Goal: Task Accomplishment & Management: Manage account settings

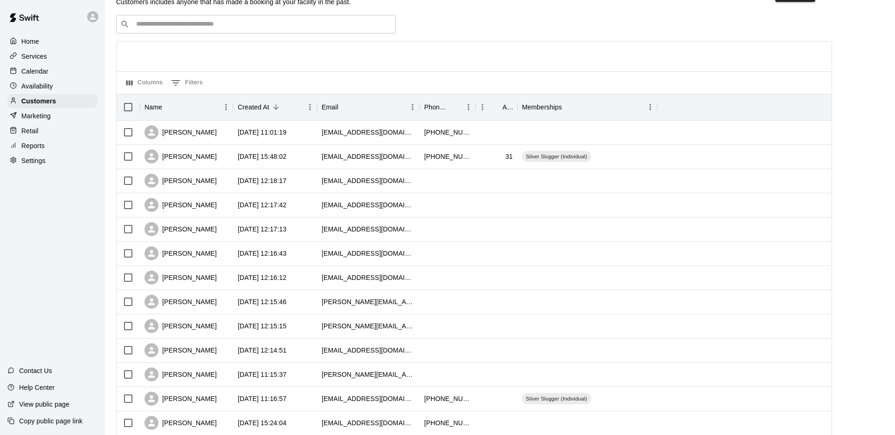
scroll to position [27, 0]
click at [383, 399] on div "[EMAIL_ADDRESS][DOMAIN_NAME]" at bounding box center [368, 399] width 103 height 24
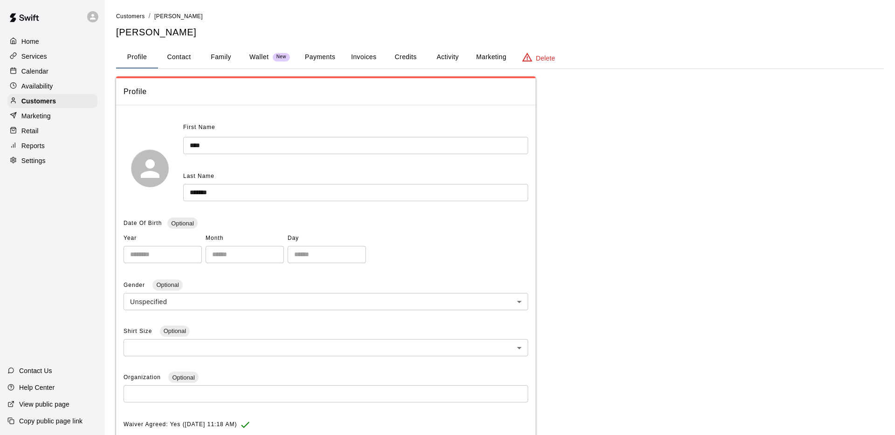
click at [449, 53] on button "Activity" at bounding box center [447, 57] width 42 height 22
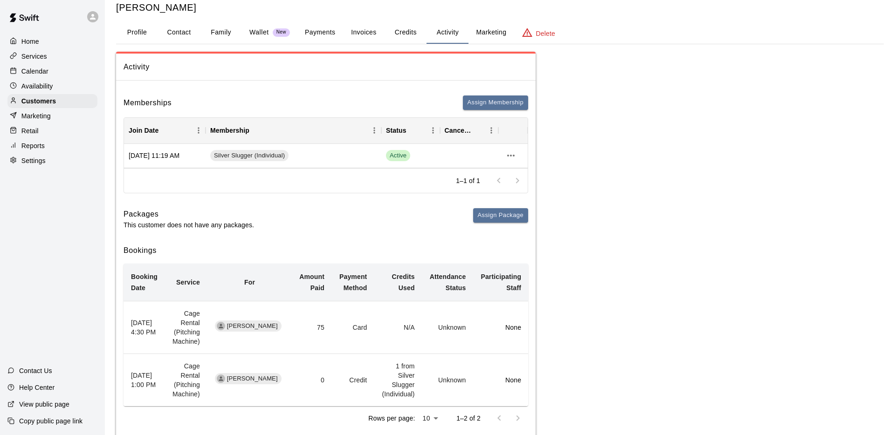
scroll to position [50, 0]
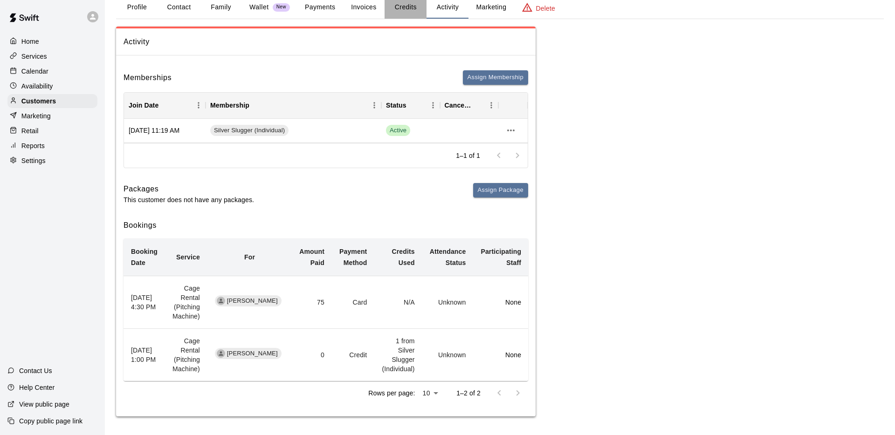
click at [410, 5] on button "Credits" at bounding box center [405, 7] width 42 height 22
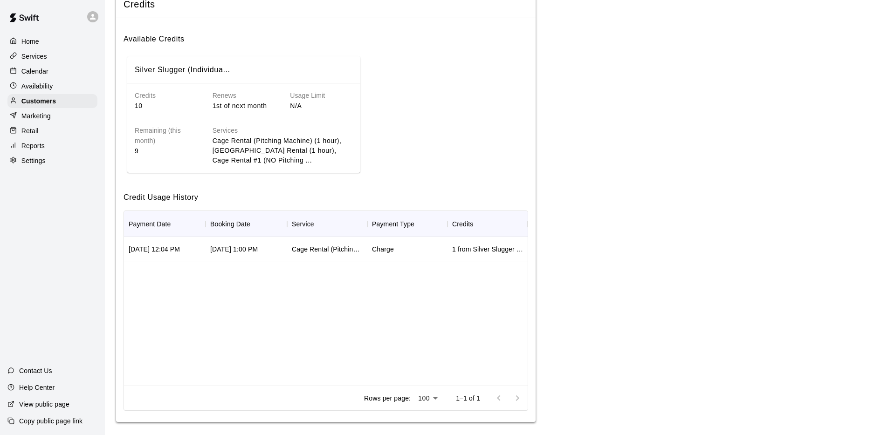
scroll to position [92, 0]
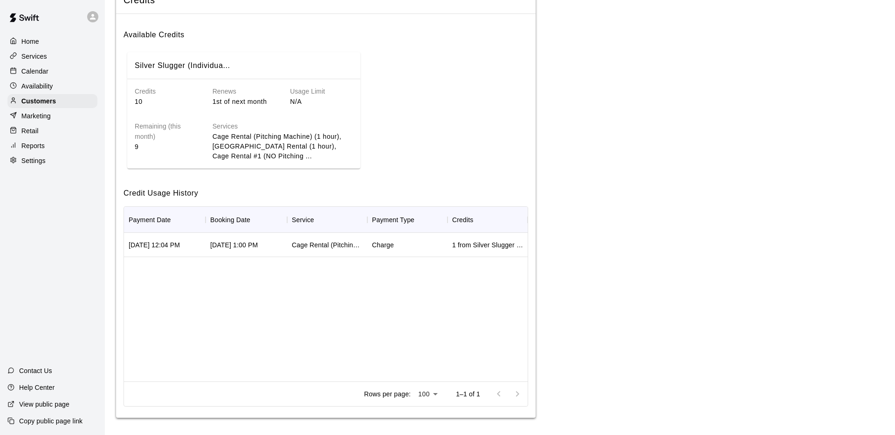
click at [400, 245] on div "Charge" at bounding box center [407, 245] width 80 height 24
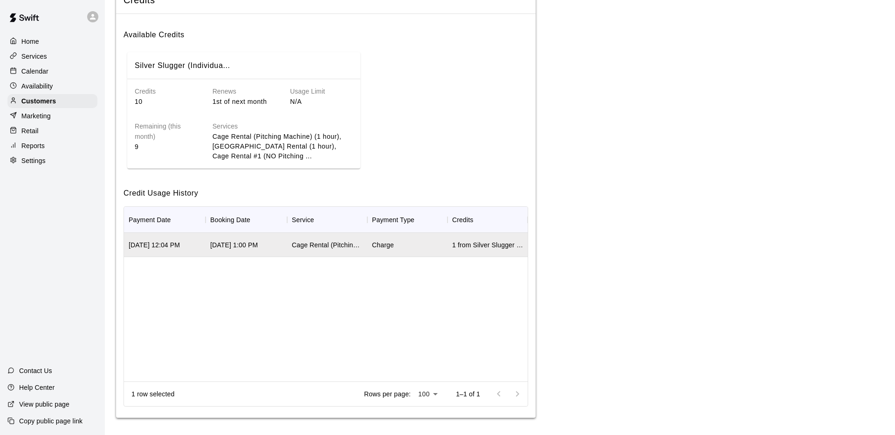
click at [400, 245] on div "Charge" at bounding box center [407, 245] width 80 height 24
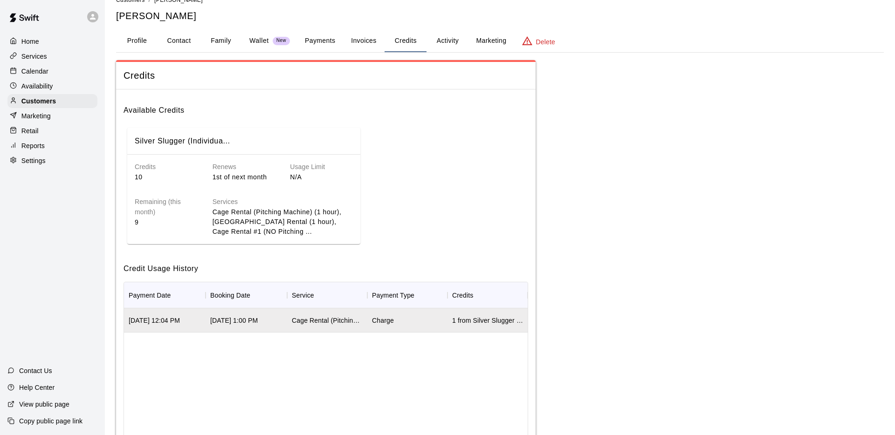
scroll to position [0, 0]
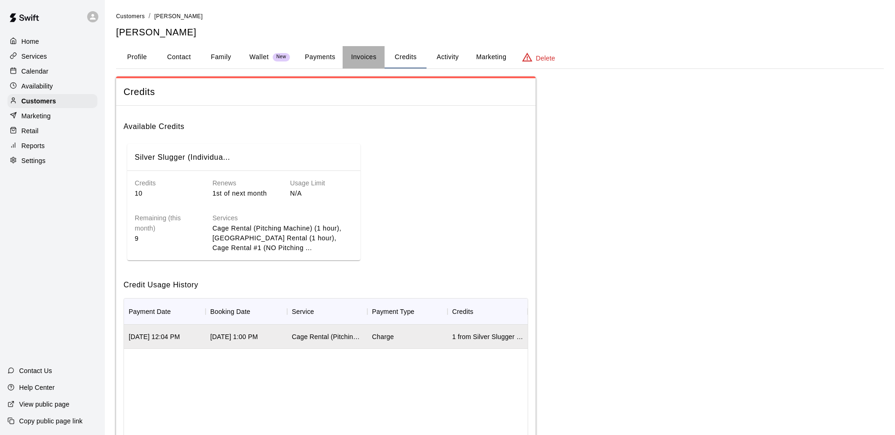
click at [365, 56] on button "Invoices" at bounding box center [364, 57] width 42 height 22
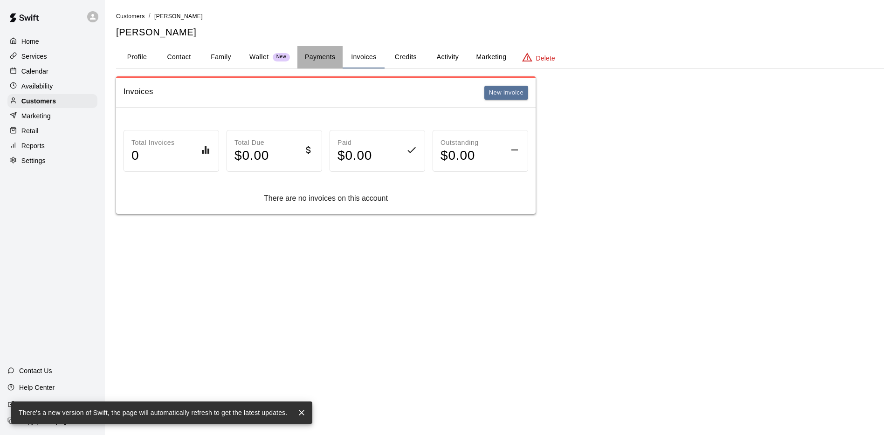
click at [312, 57] on button "Payments" at bounding box center [319, 57] width 45 height 22
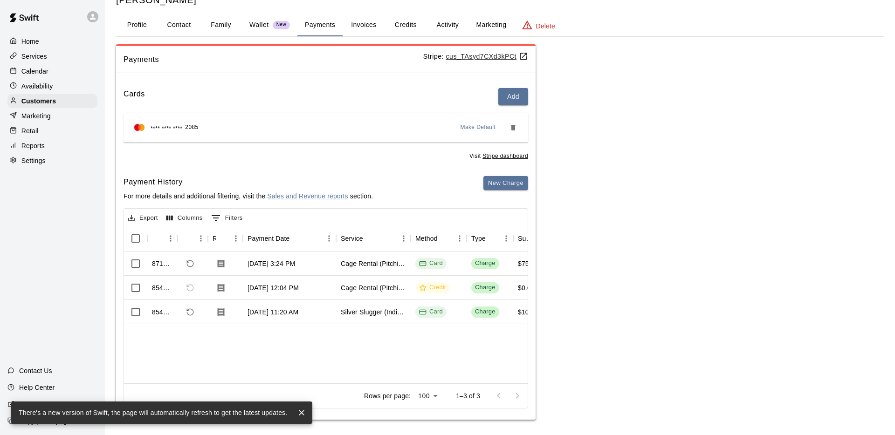
scroll to position [35, 0]
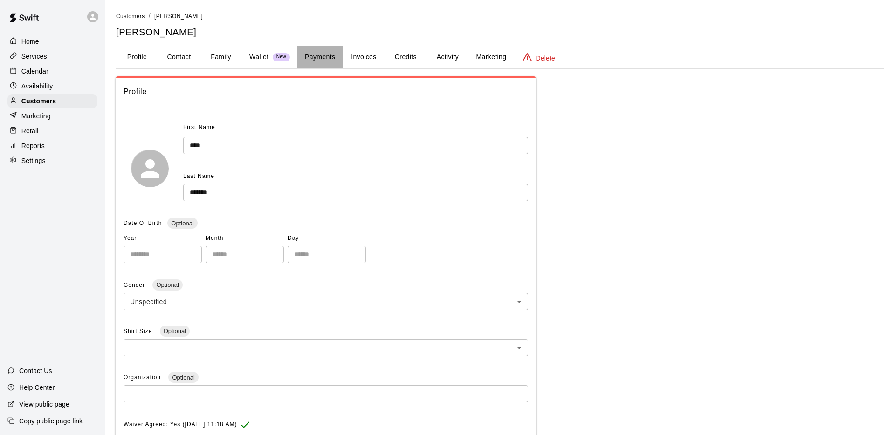
click at [329, 58] on button "Payments" at bounding box center [319, 57] width 45 height 22
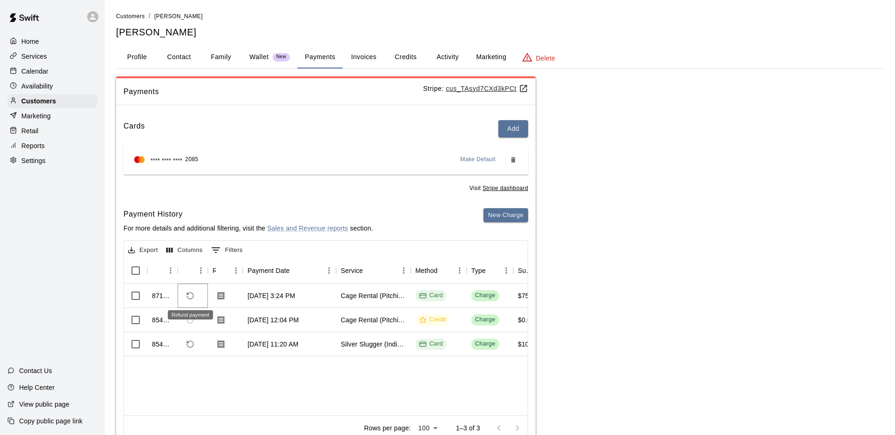
click at [189, 298] on icon "Refund payment" at bounding box center [190, 296] width 8 height 8
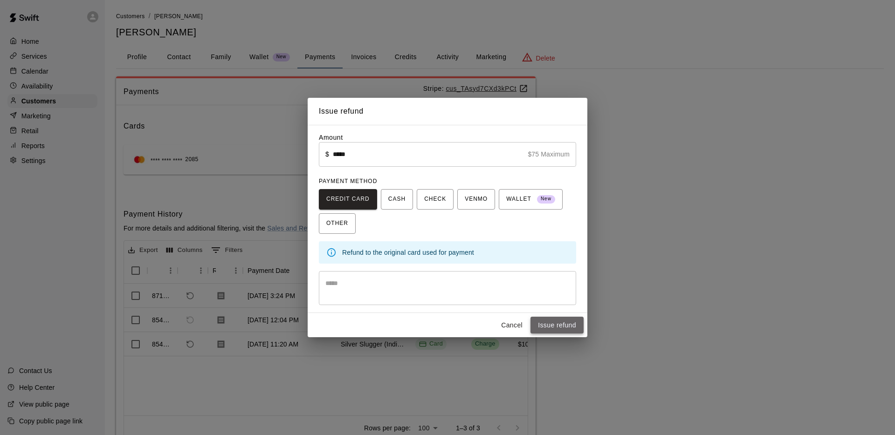
click at [568, 326] on button "Issue refund" at bounding box center [556, 325] width 53 height 17
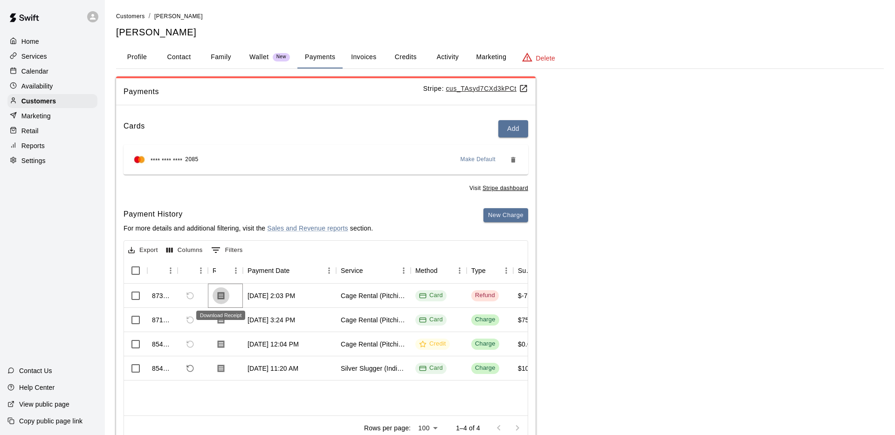
click at [222, 296] on icon "Download Receipt" at bounding box center [220, 295] width 9 height 9
click at [35, 56] on p "Services" at bounding box center [34, 56] width 26 height 9
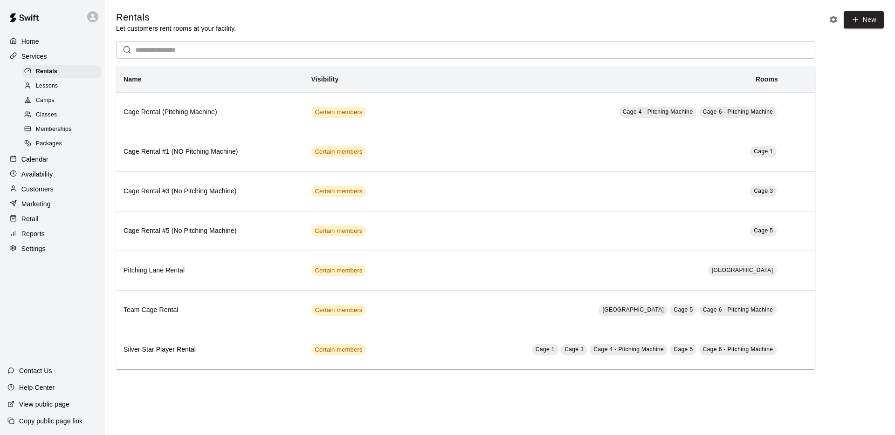
click at [68, 130] on span "Memberships" at bounding box center [53, 129] width 35 height 9
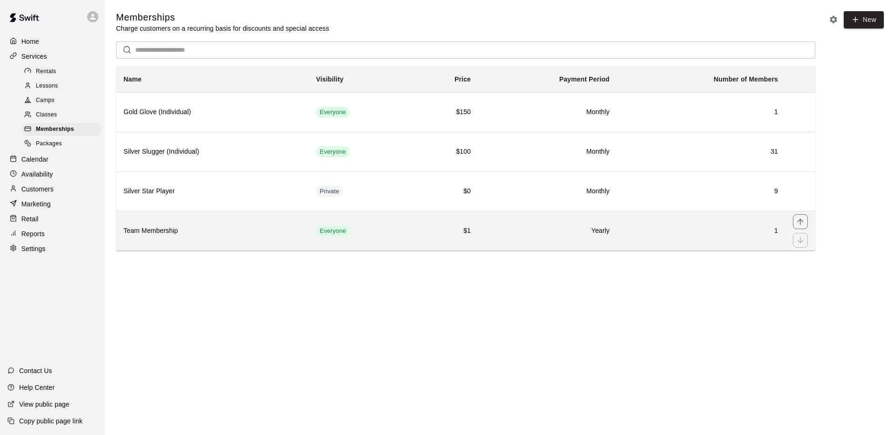
click at [228, 233] on h6 "Team Membership" at bounding box center [212, 231] width 178 height 10
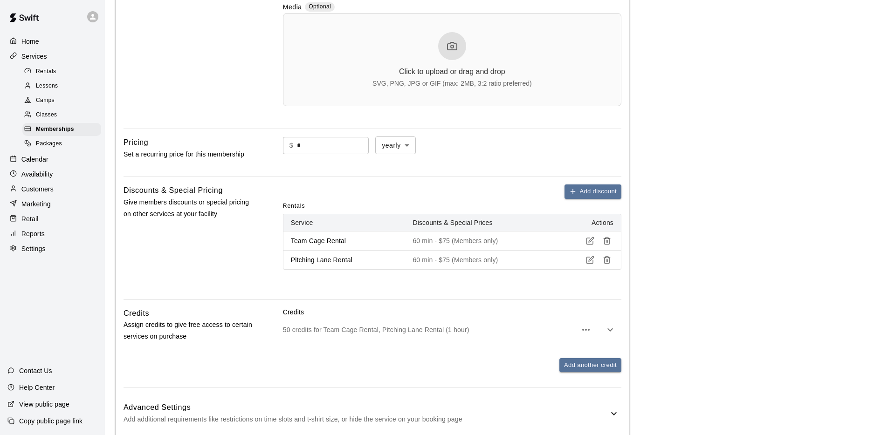
scroll to position [523, 0]
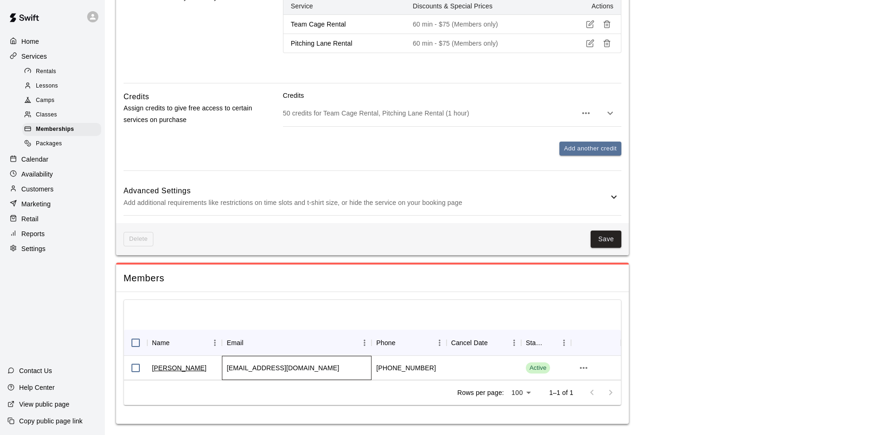
click at [311, 367] on div "wf8uknoxville@gmail.com" at bounding box center [297, 368] width 150 height 24
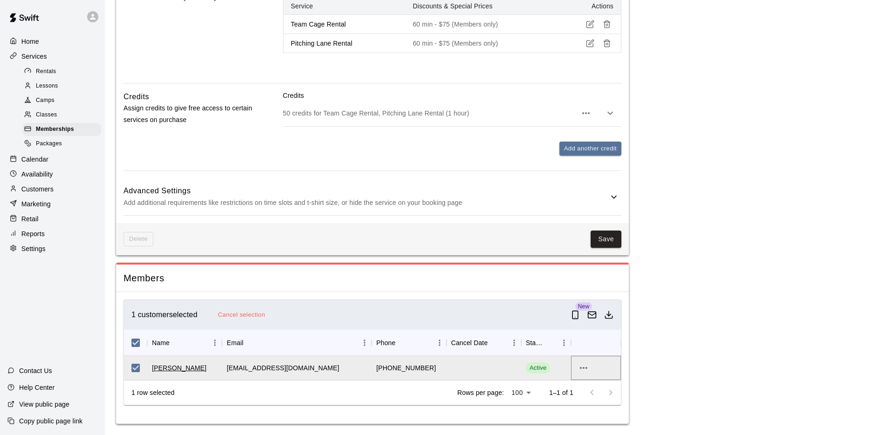
click at [585, 369] on icon "more actions" at bounding box center [583, 368] width 11 height 11
click at [595, 384] on li "View details" at bounding box center [602, 387] width 53 height 15
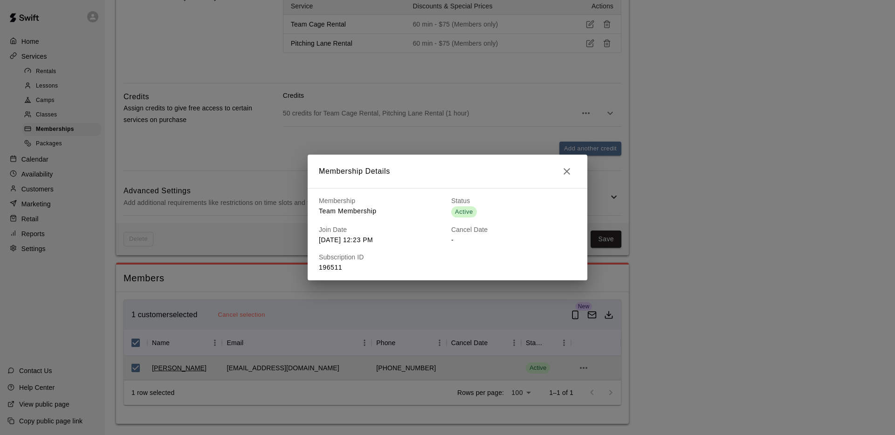
click at [564, 174] on icon "button" at bounding box center [566, 171] width 7 height 7
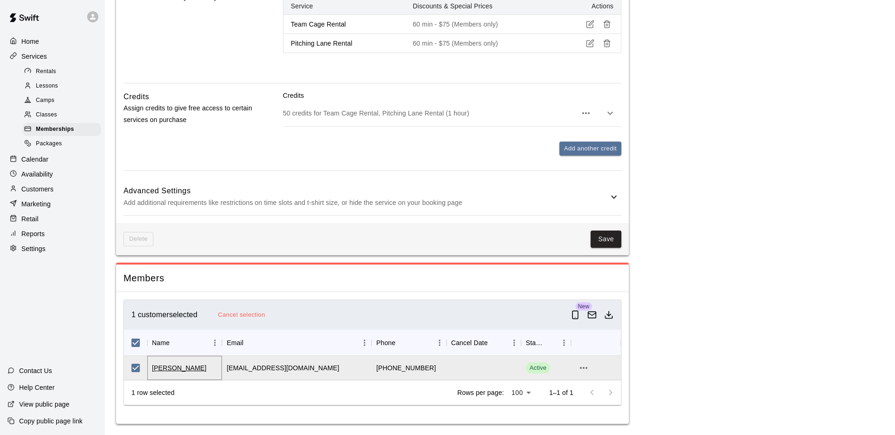
click at [160, 367] on link "[PERSON_NAME]" at bounding box center [179, 367] width 55 height 9
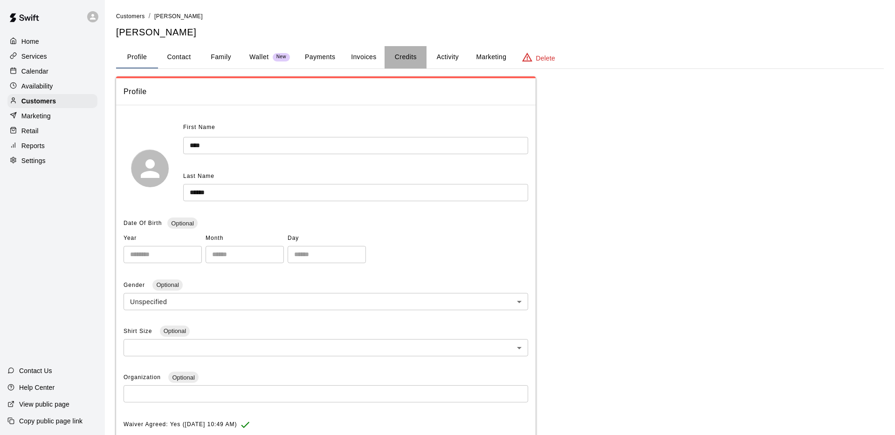
click at [402, 59] on button "Credits" at bounding box center [405, 57] width 42 height 22
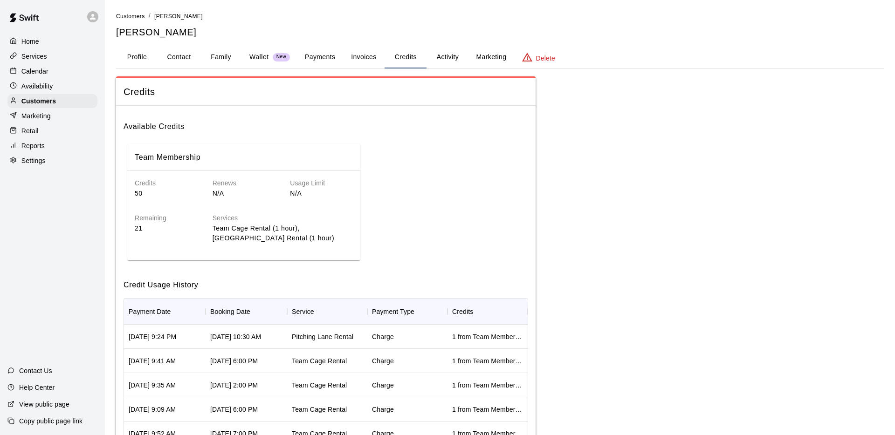
click at [29, 41] on p "Home" at bounding box center [30, 41] width 18 height 9
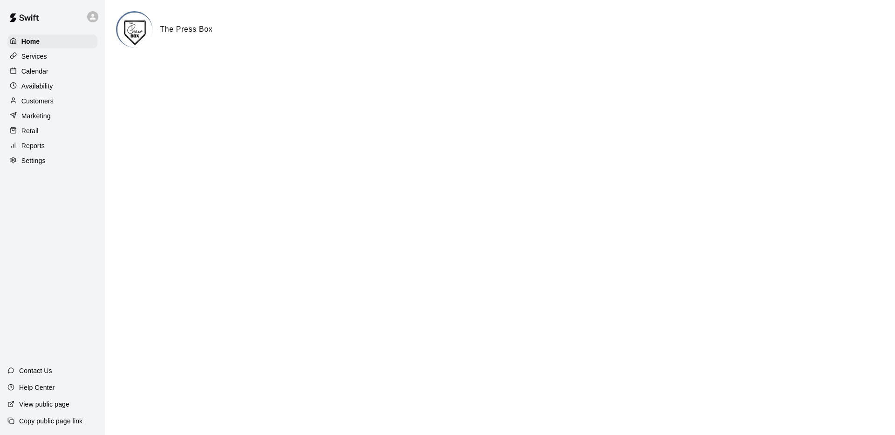
click at [47, 58] on div "Services" at bounding box center [52, 56] width 90 height 14
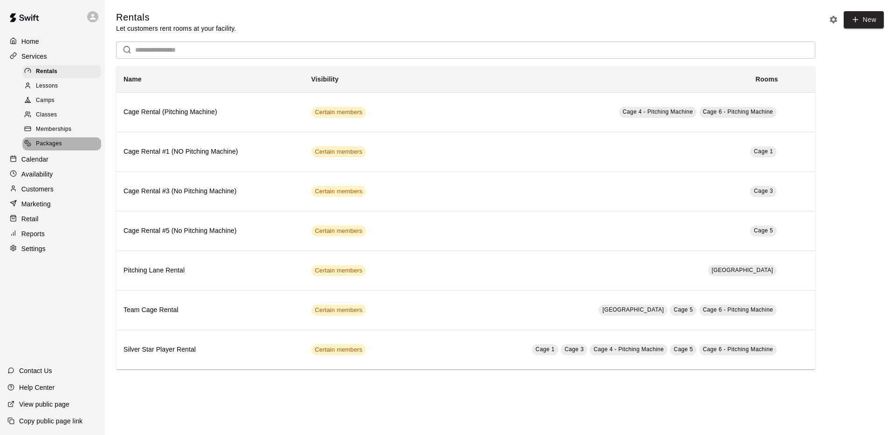
click at [55, 143] on span "Packages" at bounding box center [49, 143] width 26 height 9
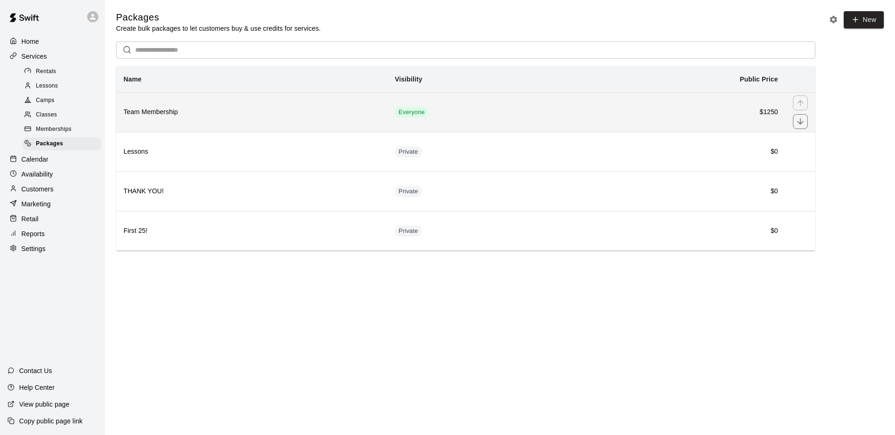
click at [234, 108] on h6 "Team Membership" at bounding box center [251, 112] width 256 height 10
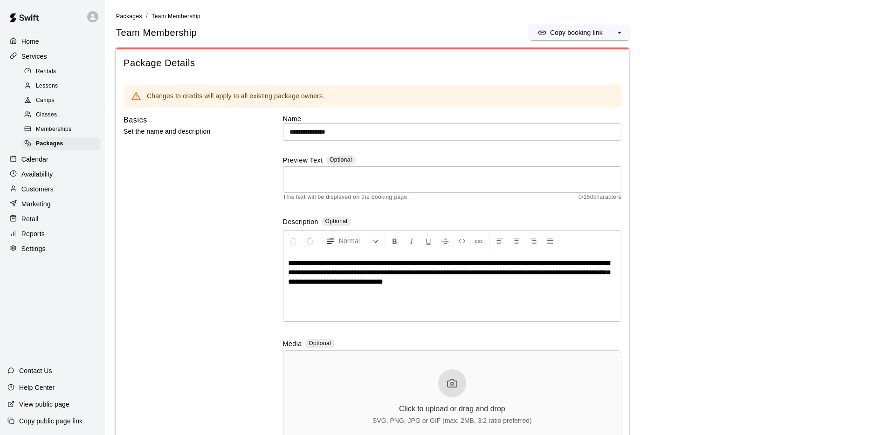
click at [59, 130] on span "Memberships" at bounding box center [53, 129] width 35 height 9
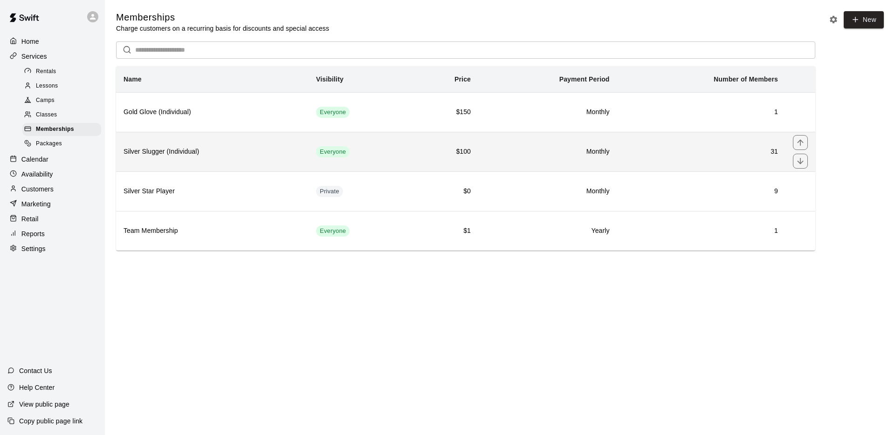
click at [224, 151] on h6 "Silver Slugger (Individual)" at bounding box center [212, 152] width 178 height 10
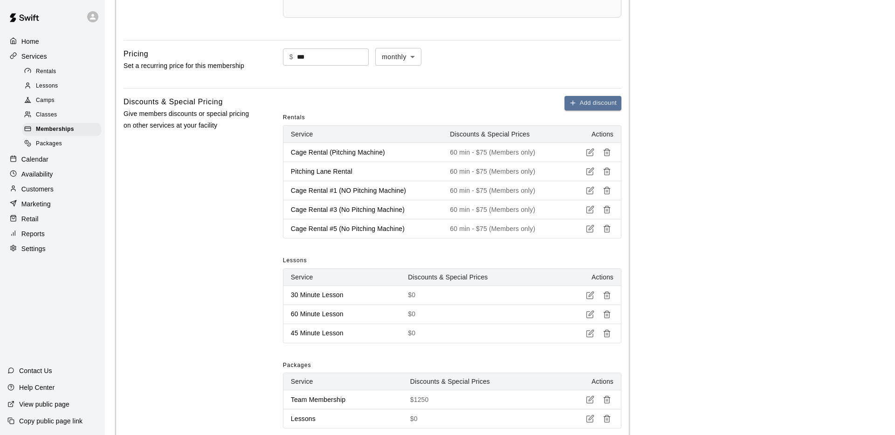
scroll to position [396, 0]
click at [590, 151] on icon "button" at bounding box center [590, 151] width 8 height 8
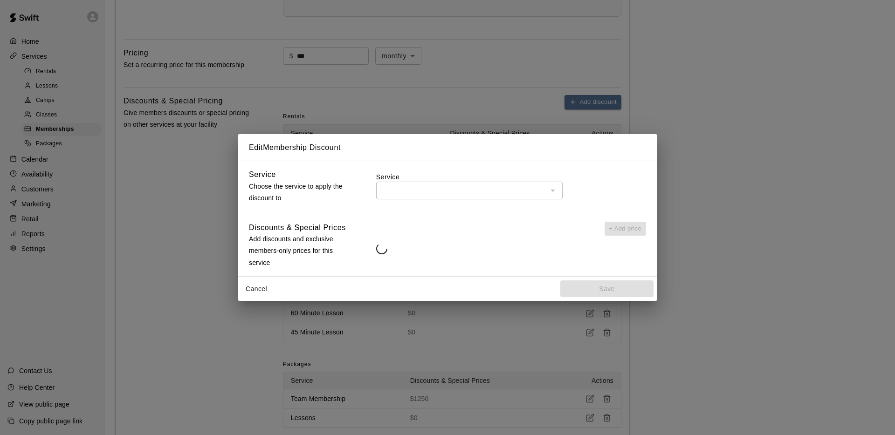
type input "**********"
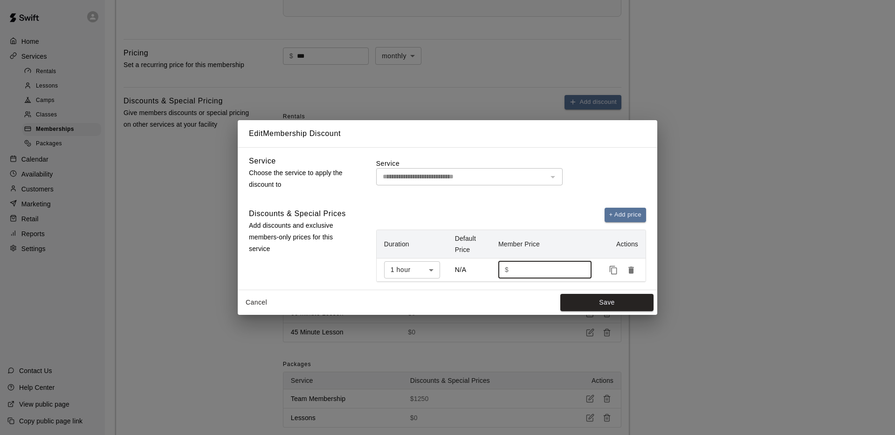
click at [527, 274] on input "**" at bounding box center [546, 269] width 69 height 17
type input "*"
click at [613, 302] on button "Save" at bounding box center [606, 302] width 93 height 17
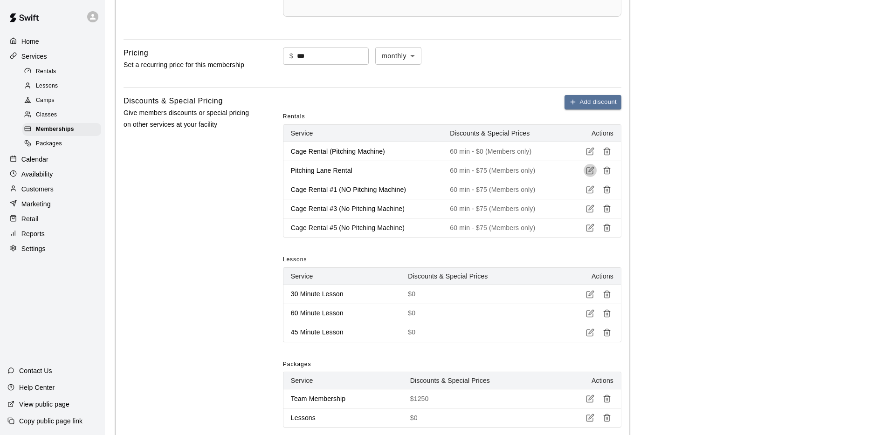
click at [589, 169] on icon "button" at bounding box center [590, 170] width 8 height 8
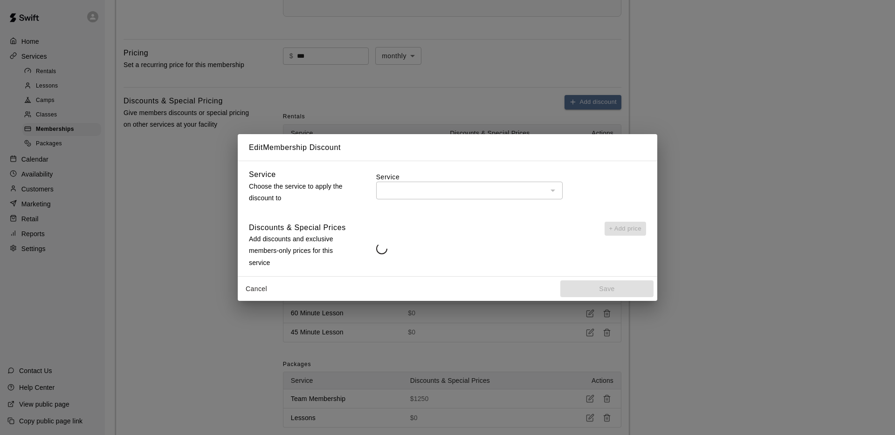
type input "**********"
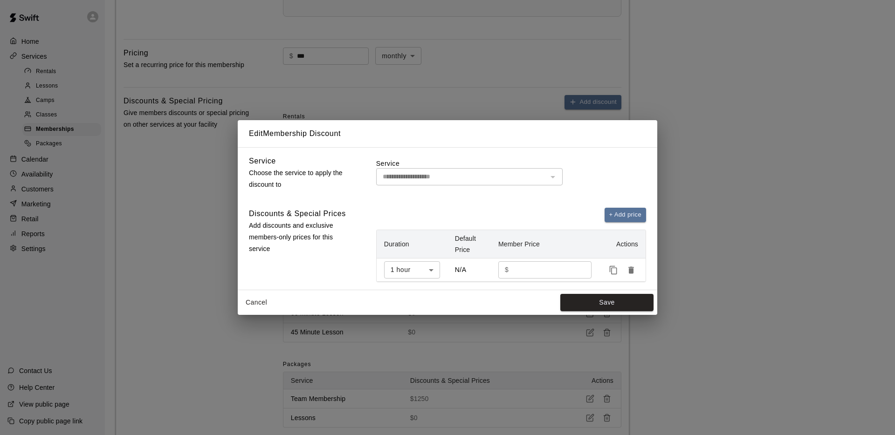
click at [531, 270] on input "**" at bounding box center [546, 269] width 69 height 17
type input "*"
click at [587, 307] on button "Save" at bounding box center [606, 302] width 93 height 17
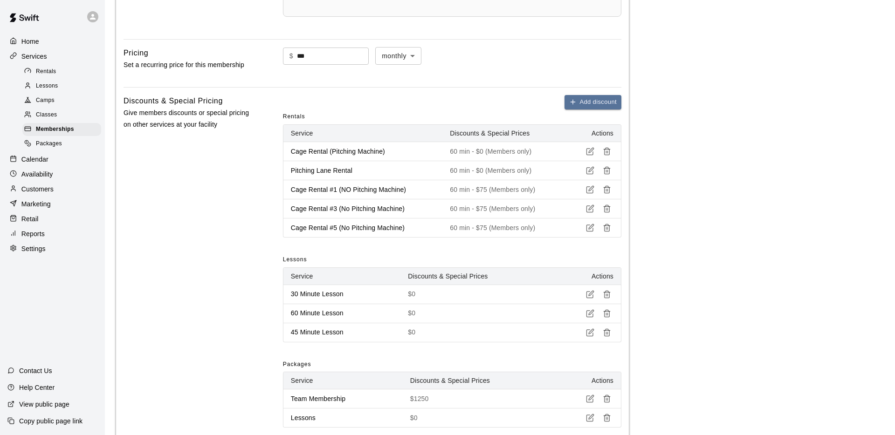
click at [593, 171] on icon "button" at bounding box center [590, 170] width 8 height 8
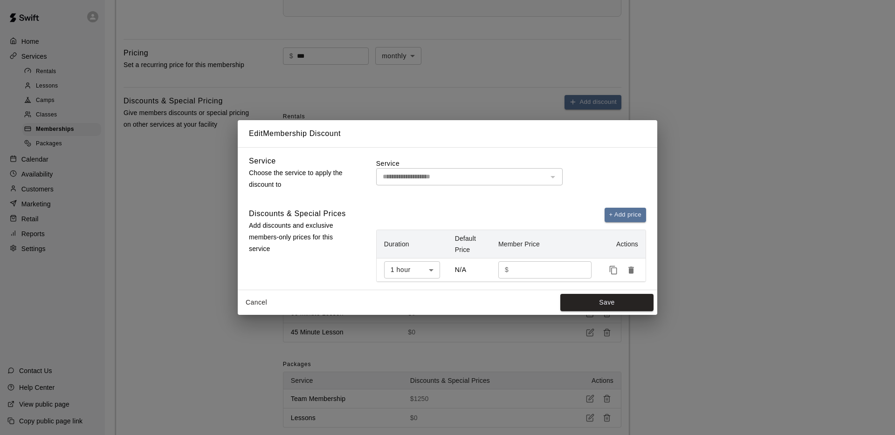
click at [533, 276] on input "*" at bounding box center [546, 269] width 69 height 17
click at [617, 303] on button "Save" at bounding box center [606, 302] width 93 height 17
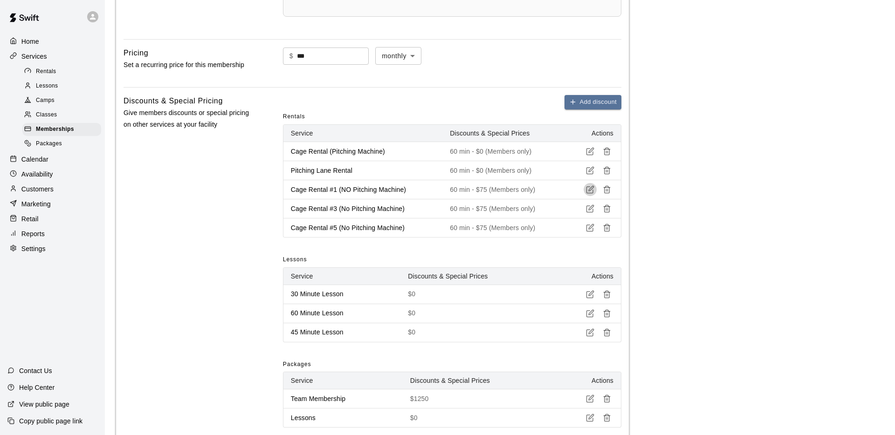
click at [591, 190] on icon "button" at bounding box center [590, 189] width 8 height 8
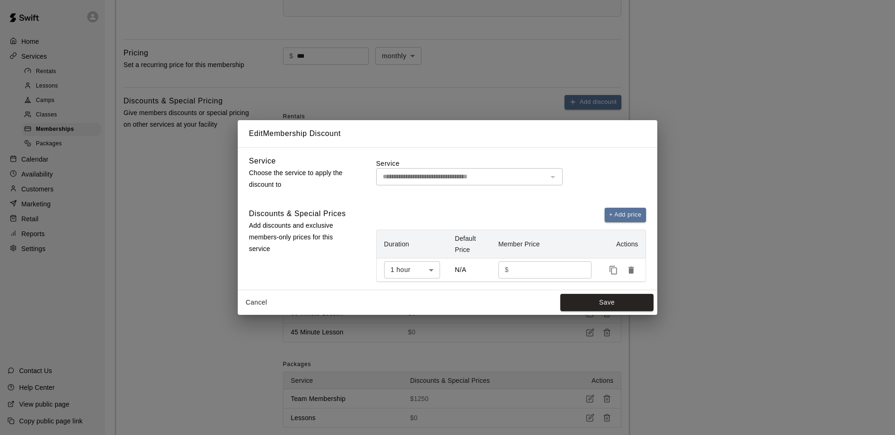
click at [527, 272] on input "**" at bounding box center [546, 269] width 69 height 17
type input "*"
click at [598, 297] on button "Save" at bounding box center [606, 302] width 93 height 17
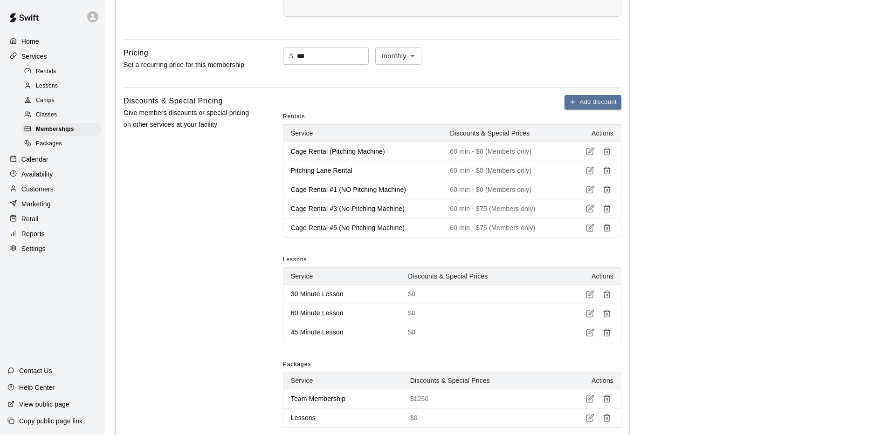
click at [590, 208] on icon "button" at bounding box center [590, 209] width 8 height 8
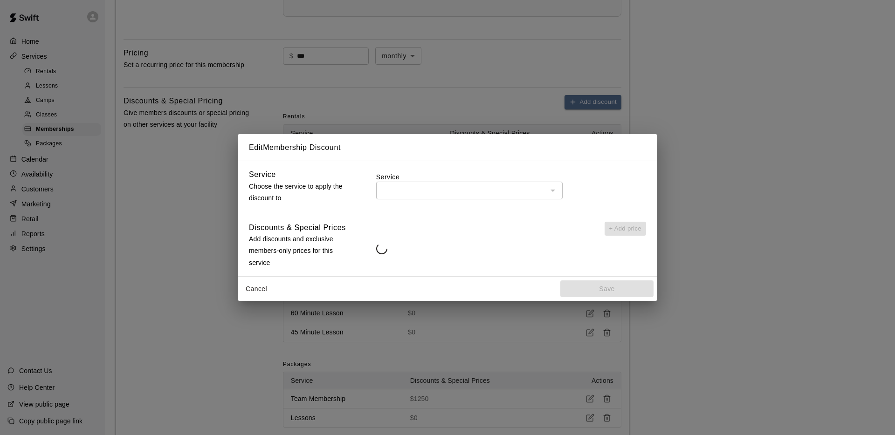
type input "**********"
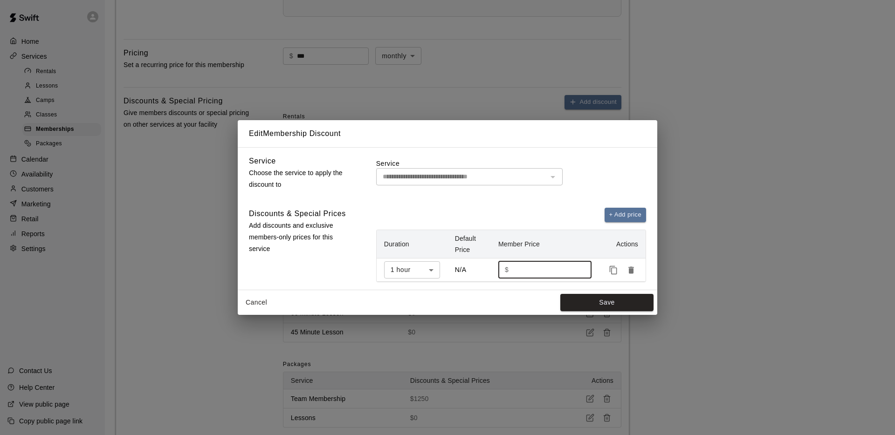
click at [529, 272] on input "**" at bounding box center [546, 269] width 69 height 17
type input "*"
click at [589, 308] on button "Save" at bounding box center [606, 302] width 93 height 17
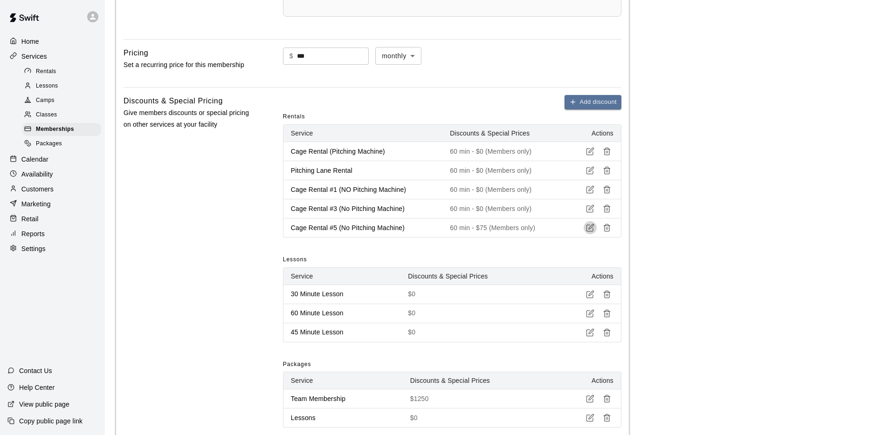
click at [589, 227] on icon "button" at bounding box center [591, 226] width 5 height 5
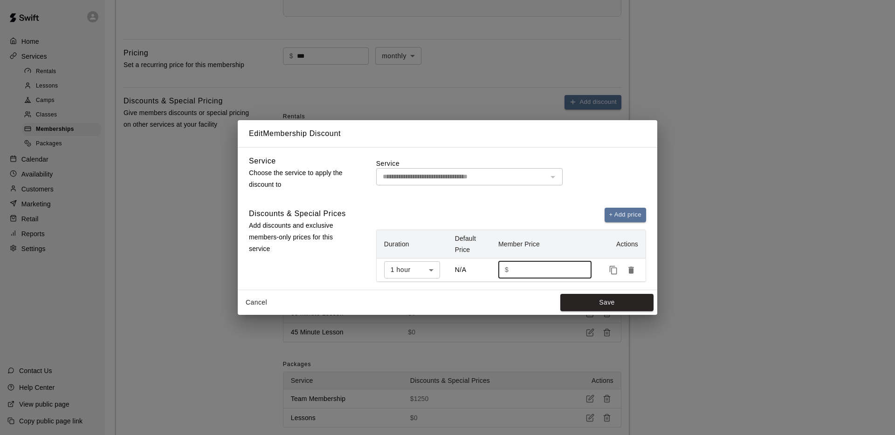
click at [519, 272] on input "**" at bounding box center [546, 269] width 69 height 17
type input "*"
click at [599, 304] on button "Save" at bounding box center [606, 302] width 93 height 17
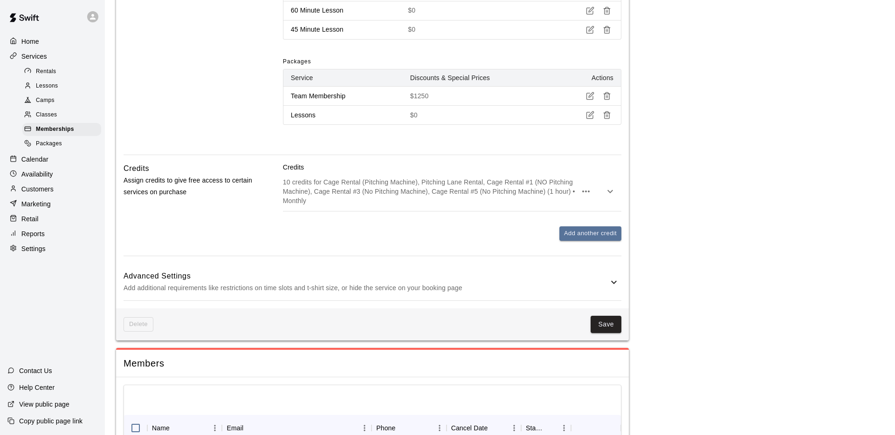
scroll to position [715, 0]
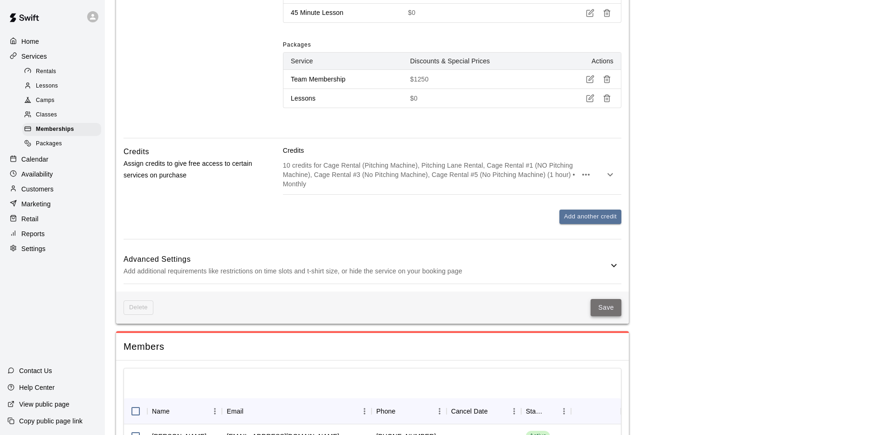
click at [603, 311] on button "Save" at bounding box center [605, 307] width 31 height 17
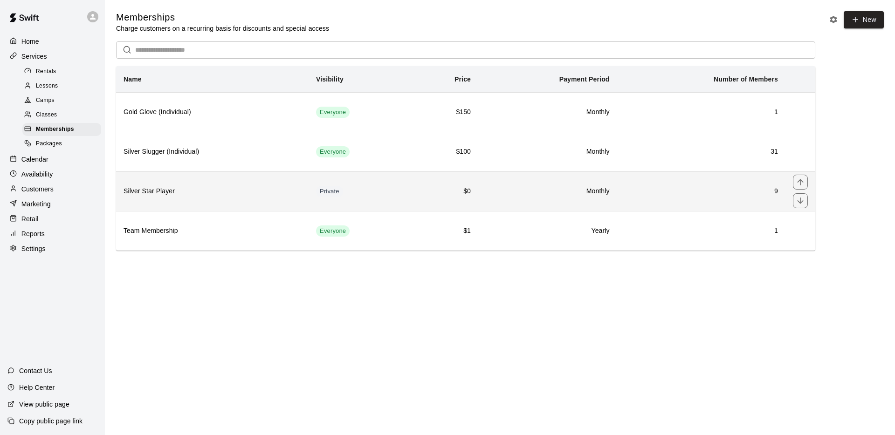
click at [201, 188] on h6 "Silver Star Player" at bounding box center [212, 191] width 178 height 10
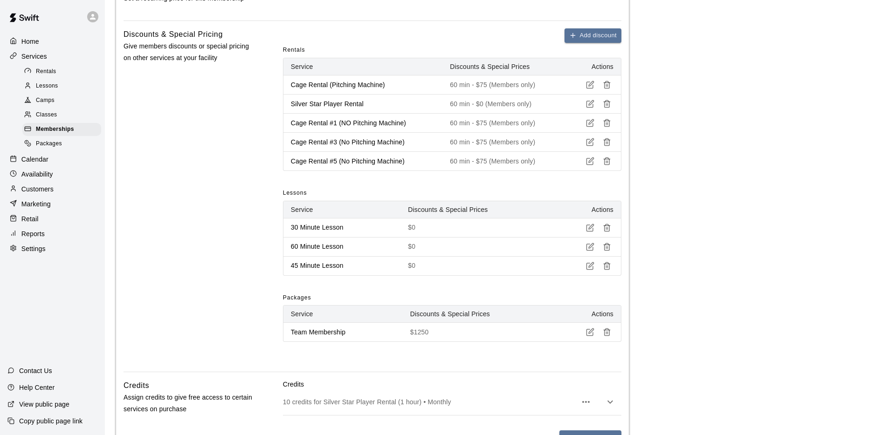
scroll to position [463, 0]
click at [587, 82] on icon "button" at bounding box center [590, 84] width 8 height 8
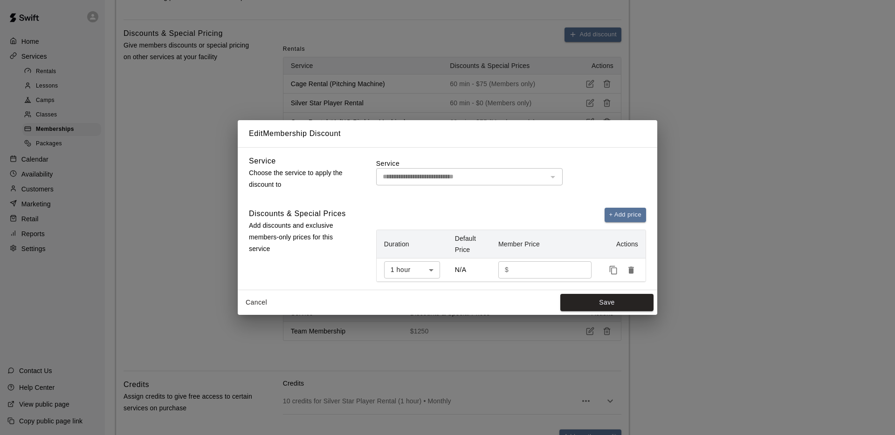
click at [531, 260] on td "$ ** ​" at bounding box center [545, 269] width 108 height 23
click at [531, 265] on input "**" at bounding box center [546, 269] width 69 height 17
type input "*"
click at [588, 303] on button "Save" at bounding box center [606, 302] width 93 height 17
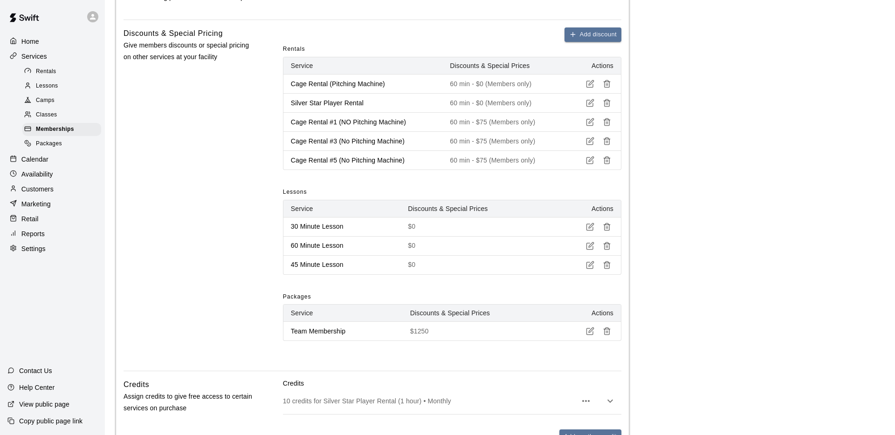
click at [590, 120] on icon "button" at bounding box center [590, 122] width 8 height 8
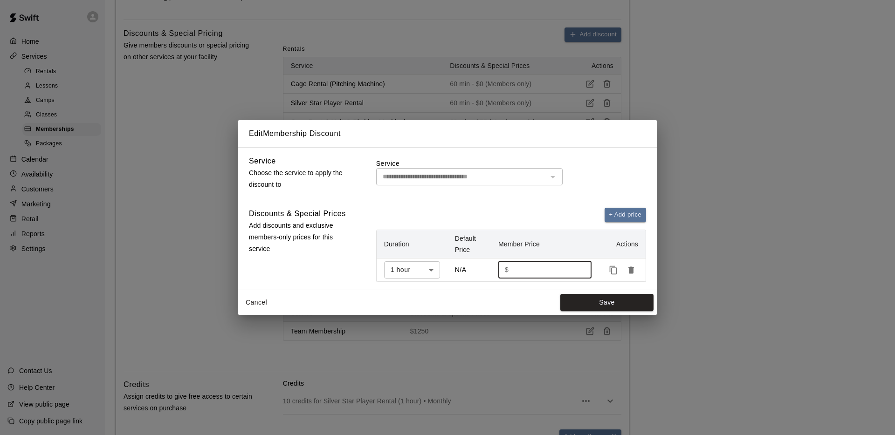
click at [547, 275] on input "**" at bounding box center [546, 269] width 69 height 17
type input "*"
click at [596, 303] on button "Save" at bounding box center [606, 302] width 93 height 17
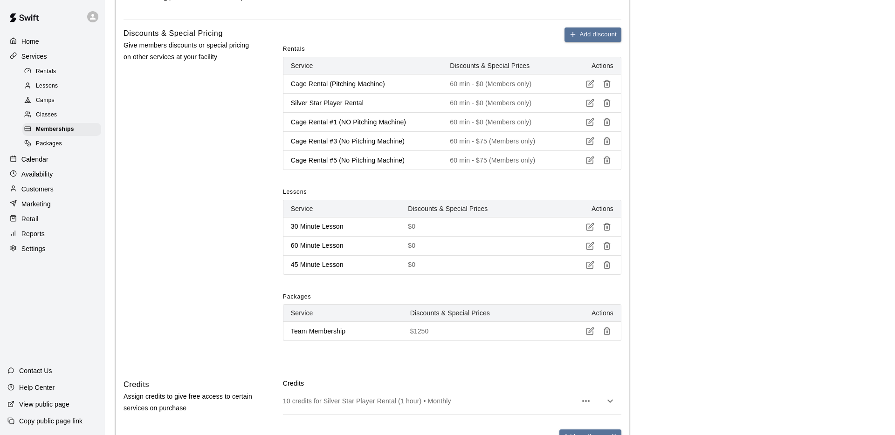
click at [592, 138] on icon "button" at bounding box center [590, 141] width 8 height 8
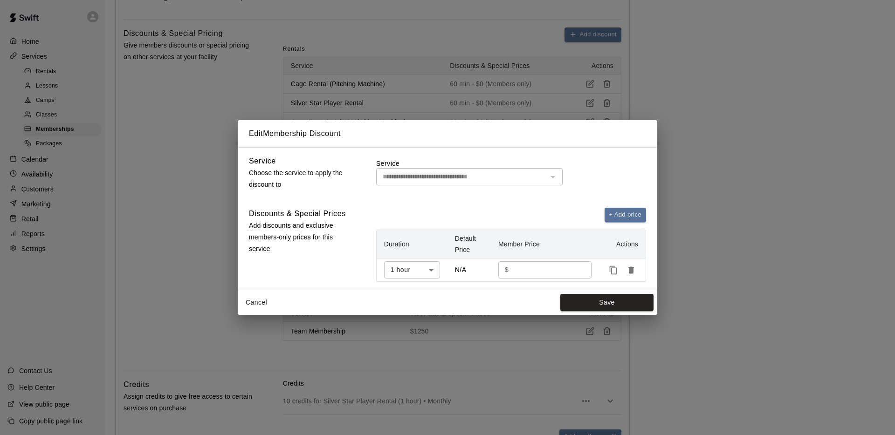
click at [539, 275] on input "**" at bounding box center [546, 269] width 69 height 17
type input "*"
drag, startPoint x: 604, startPoint y: 303, endPoint x: 590, endPoint y: 273, distance: 33.4
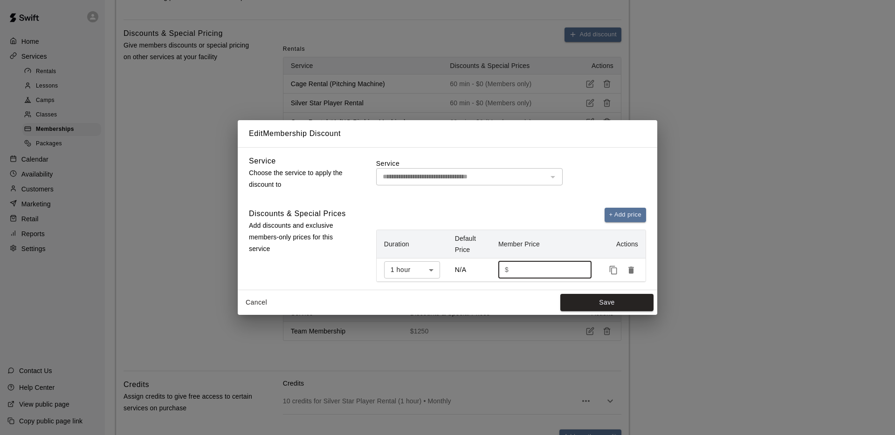
click at [604, 303] on button "Save" at bounding box center [606, 302] width 93 height 17
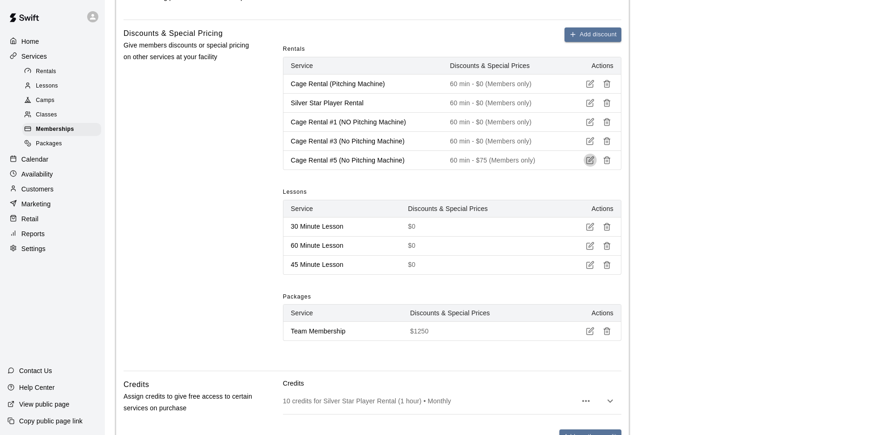
click at [590, 158] on icon "button" at bounding box center [591, 159] width 5 height 5
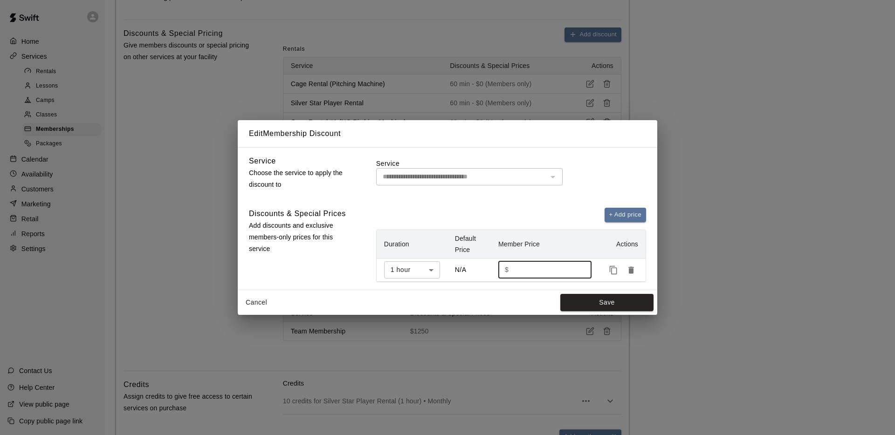
click at [532, 268] on input "**" at bounding box center [546, 269] width 69 height 17
type input "*"
drag, startPoint x: 612, startPoint y: 302, endPoint x: 608, endPoint y: 288, distance: 14.6
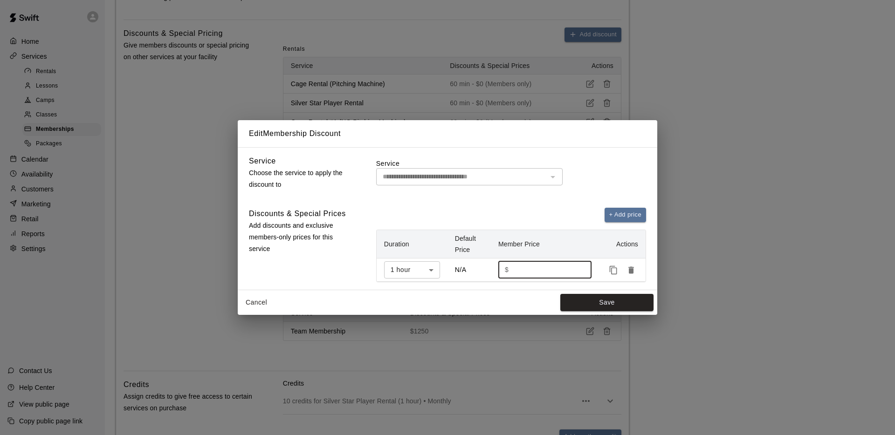
click at [612, 302] on button "Save" at bounding box center [606, 302] width 93 height 17
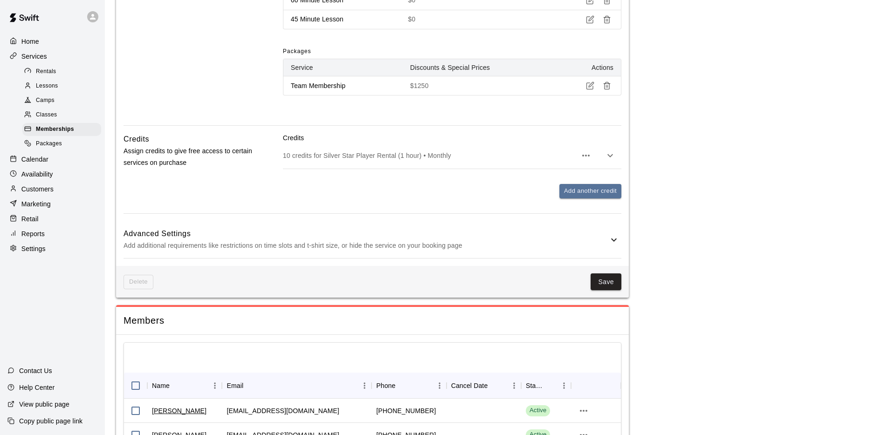
scroll to position [733, 0]
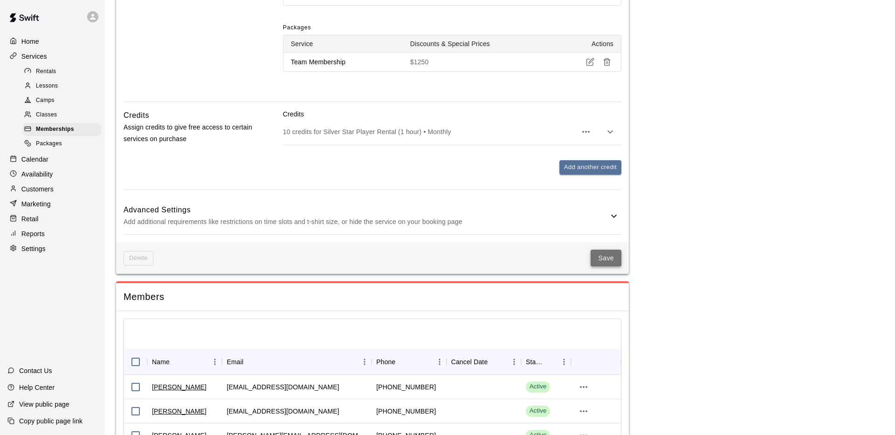
click at [607, 260] on button "Save" at bounding box center [605, 258] width 31 height 17
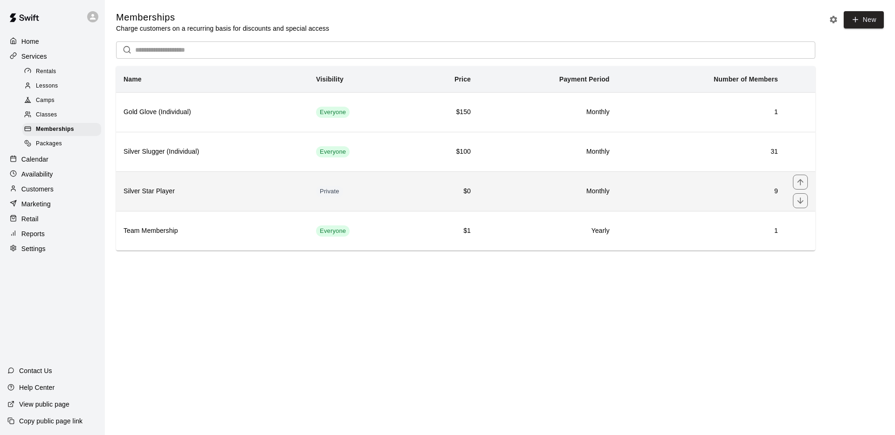
click at [233, 188] on h6 "Silver Star Player" at bounding box center [212, 191] width 178 height 10
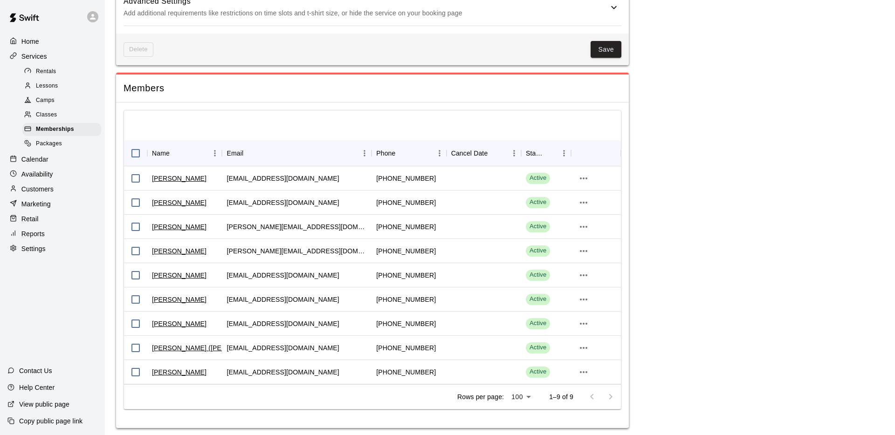
scroll to position [946, 0]
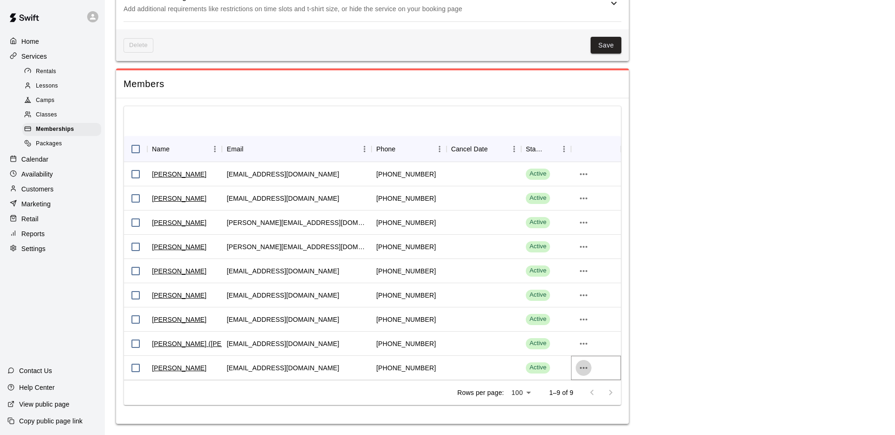
click at [579, 369] on icon "more actions" at bounding box center [583, 368] width 11 height 11
click at [597, 404] on li "Cancel" at bounding box center [602, 402] width 53 height 15
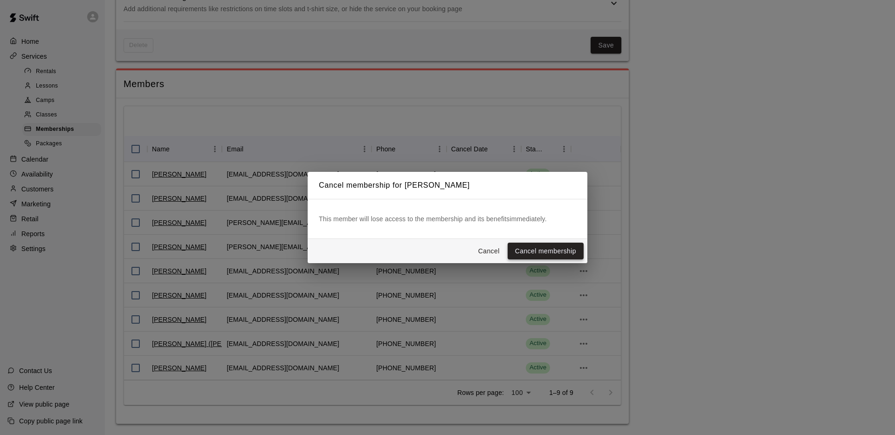
click at [549, 249] on button "Cancel membership" at bounding box center [545, 251] width 76 height 17
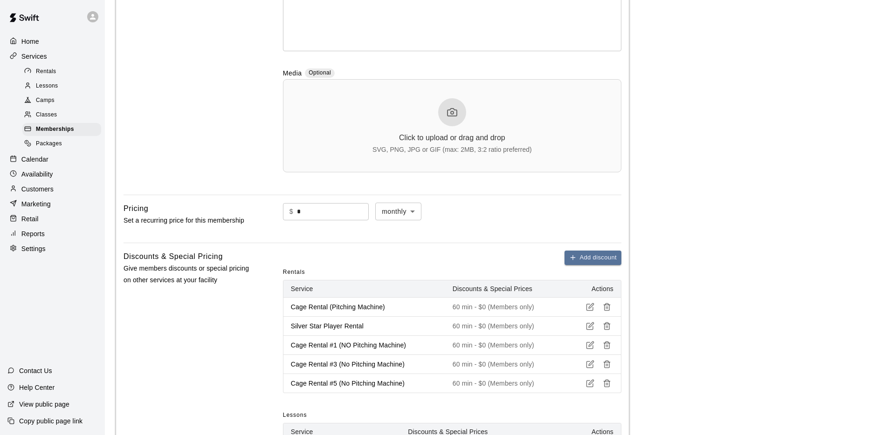
scroll to position [237, 0]
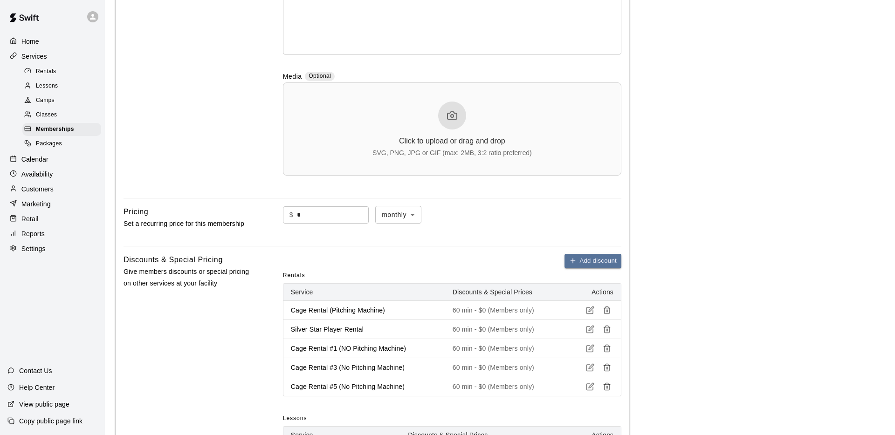
click at [45, 42] on div "Home" at bounding box center [52, 41] width 90 height 14
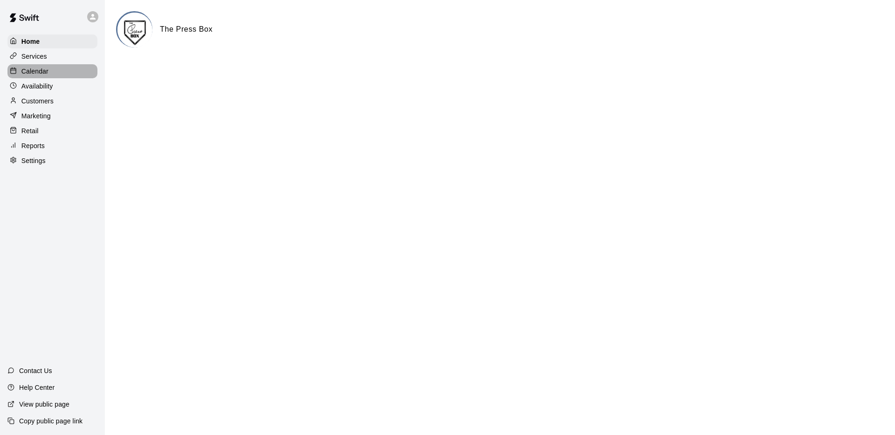
click at [44, 71] on p "Calendar" at bounding box center [34, 71] width 27 height 9
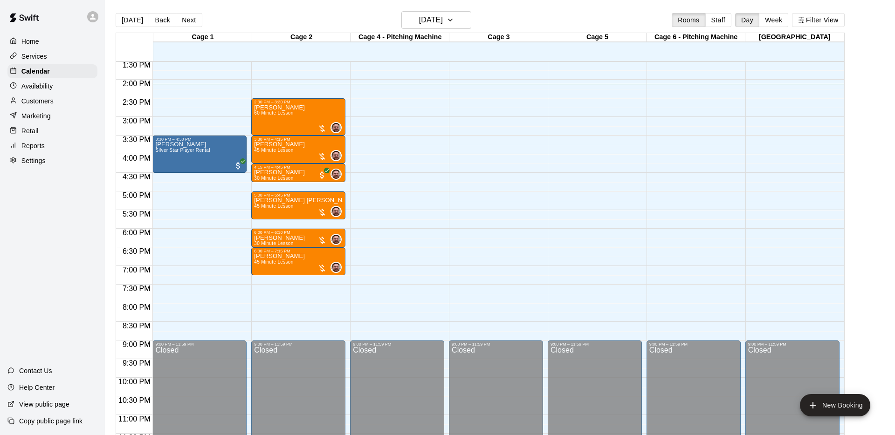
scroll to position [504, 0]
click at [425, 21] on h6 "[DATE]" at bounding box center [431, 20] width 24 height 13
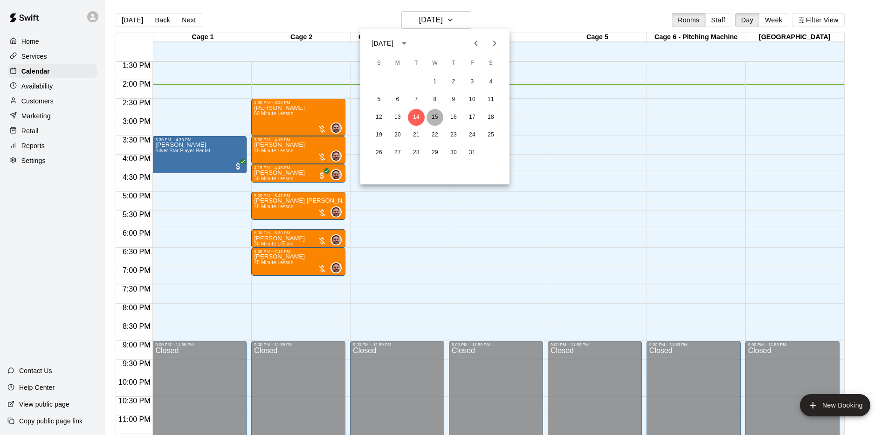
click at [437, 119] on button "15" at bounding box center [434, 117] width 17 height 17
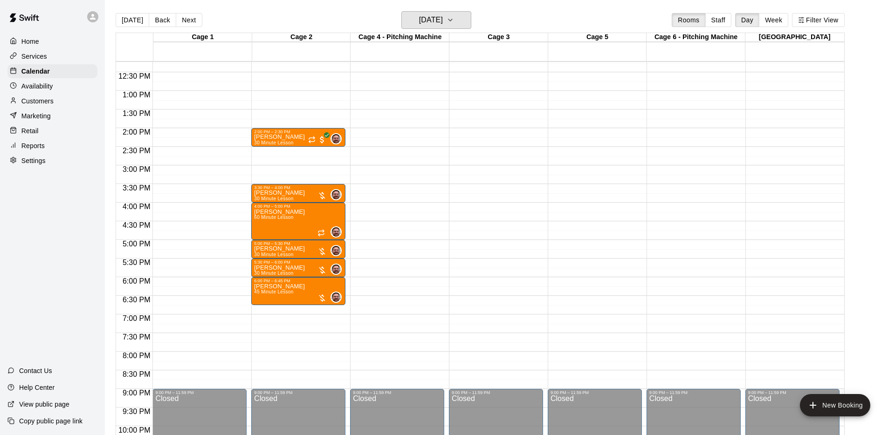
scroll to position [457, 0]
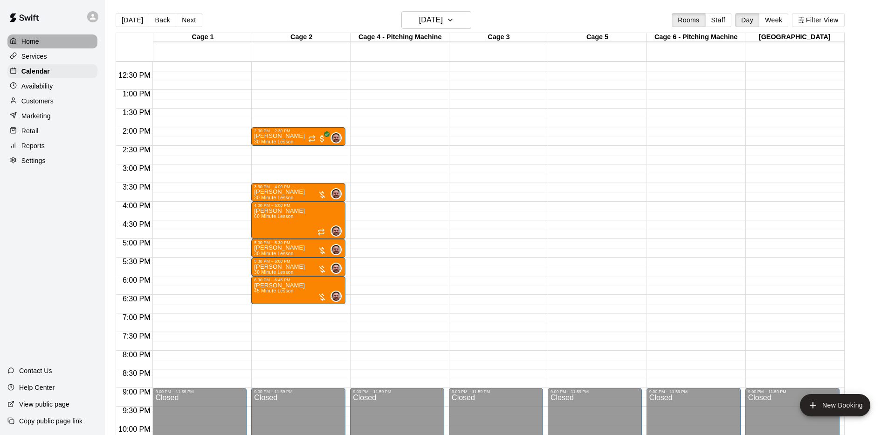
click at [41, 36] on div "Home" at bounding box center [52, 41] width 90 height 14
